Goal: Check status: Check status

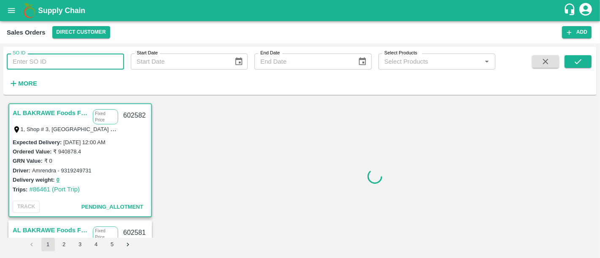
click at [71, 68] on input "SO ID" at bounding box center [65, 62] width 117 height 16
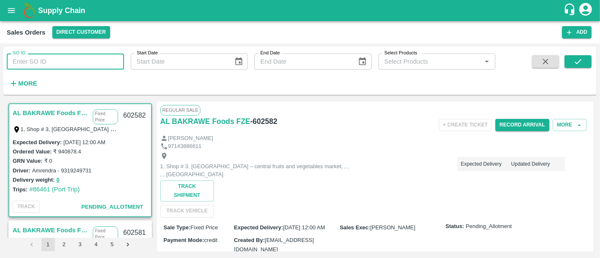
paste input "601359"
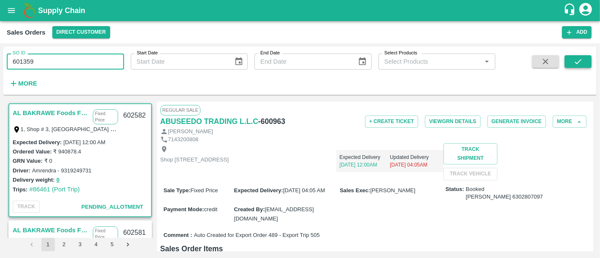
type input "601359"
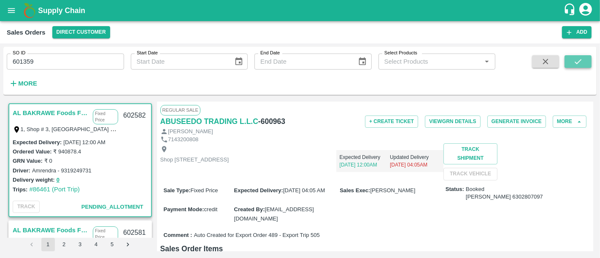
click at [565, 63] on button "submit" at bounding box center [577, 61] width 27 height 13
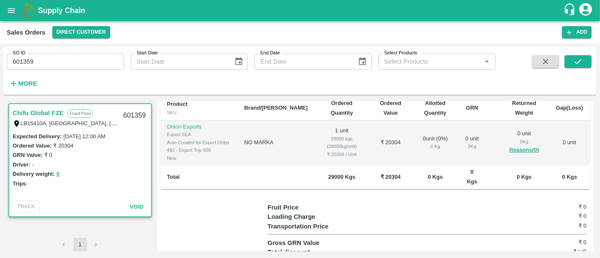
scroll to position [215, 0]
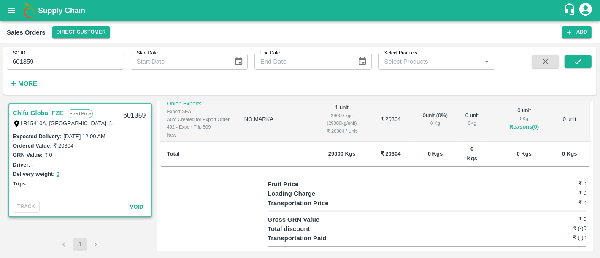
click at [89, 60] on input "601359" at bounding box center [65, 62] width 117 height 16
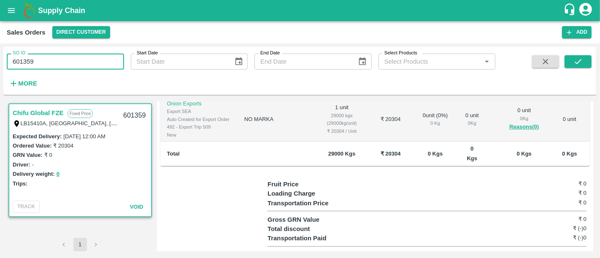
paste input "text"
click at [577, 62] on icon "submit" at bounding box center [577, 61] width 9 height 9
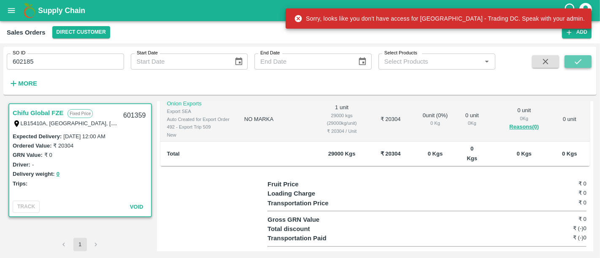
click at [569, 59] on button "submit" at bounding box center [577, 61] width 27 height 13
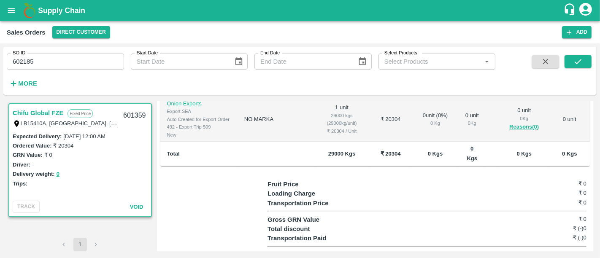
click at [82, 63] on input "602185" at bounding box center [65, 62] width 117 height 16
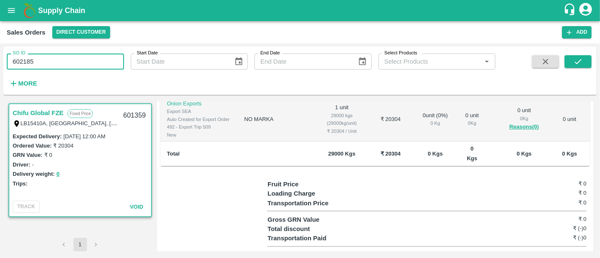
paste input "text"
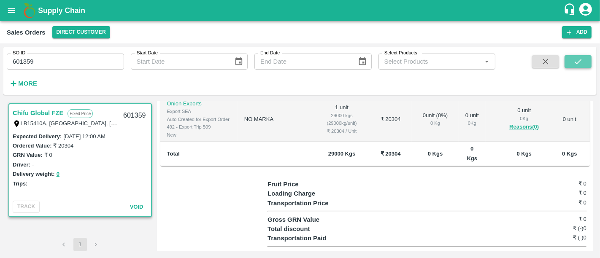
click at [578, 64] on icon "submit" at bounding box center [577, 61] width 9 height 9
click at [576, 59] on icon "submit" at bounding box center [577, 61] width 9 height 9
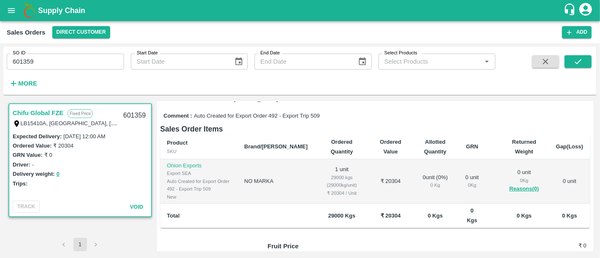
scroll to position [155, 0]
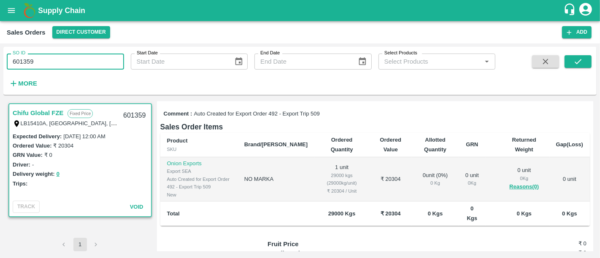
click at [67, 65] on input "601359" at bounding box center [65, 62] width 117 height 16
type input "601359"
paste input "text"
click at [566, 64] on button "submit" at bounding box center [577, 61] width 27 height 13
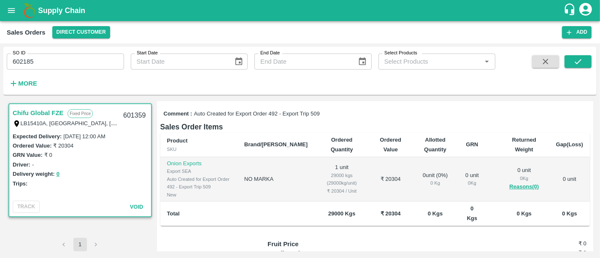
click at [95, 62] on input "602185" at bounding box center [65, 62] width 117 height 16
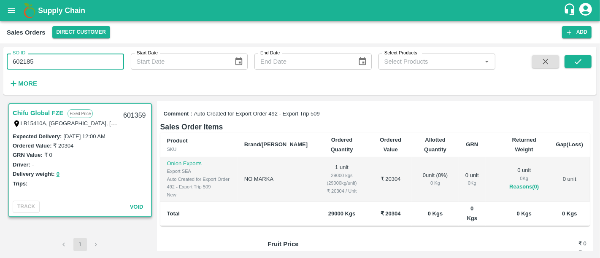
type input "602185"
paste input "text"
type input "602281"
click at [580, 62] on icon "submit" at bounding box center [577, 61] width 9 height 9
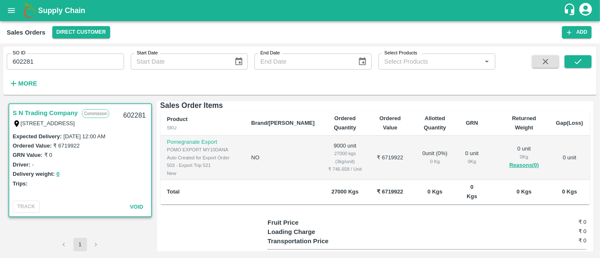
scroll to position [137, 0]
